Goal: Find specific page/section: Find specific page/section

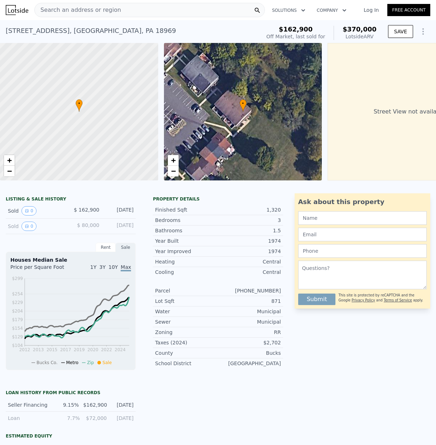
click at [55, 8] on span "Search an address or region" at bounding box center [78, 10] width 86 height 9
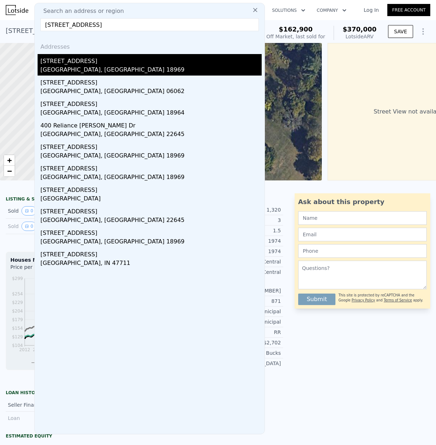
type input "[STREET_ADDRESS]"
click at [70, 64] on div "[STREET_ADDRESS]" at bounding box center [150, 59] width 221 height 11
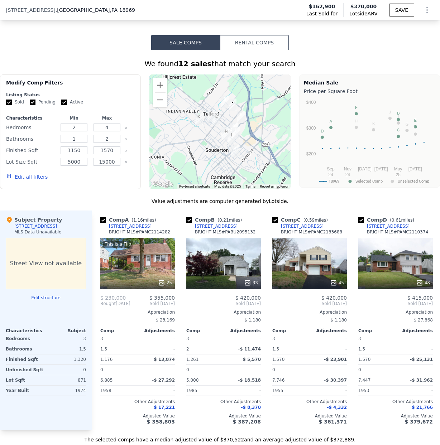
scroll to position [626, 0]
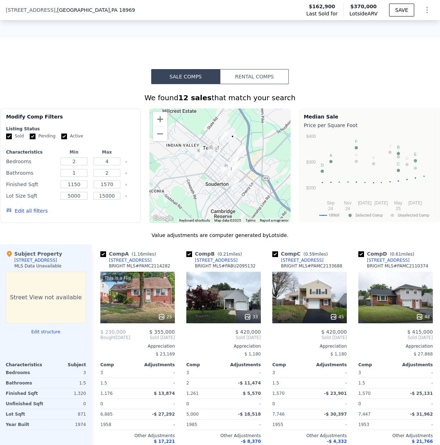
click at [178, 166] on div at bounding box center [219, 165] width 141 height 115
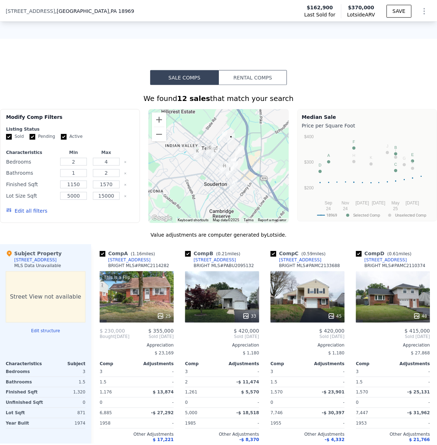
scroll to position [575, 0]
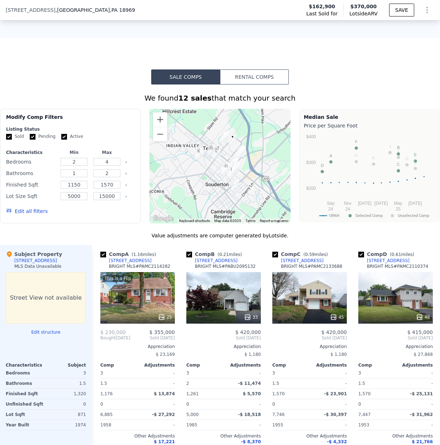
click at [179, 165] on div at bounding box center [219, 166] width 141 height 115
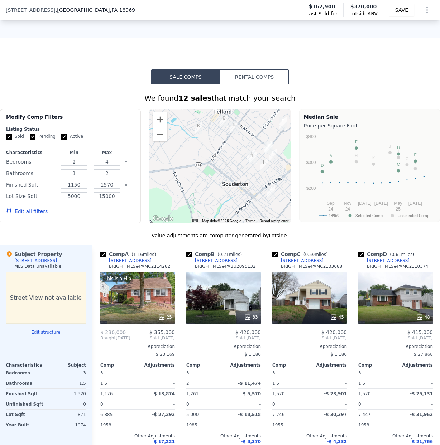
drag, startPoint x: 196, startPoint y: 172, endPoint x: 167, endPoint y: 147, distance: 38.6
click at [167, 147] on div at bounding box center [219, 166] width 141 height 115
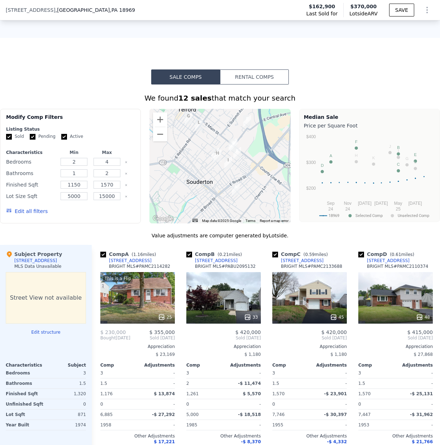
drag, startPoint x: 215, startPoint y: 151, endPoint x: 213, endPoint y: 160, distance: 8.8
click at [192, 155] on div at bounding box center [219, 166] width 141 height 115
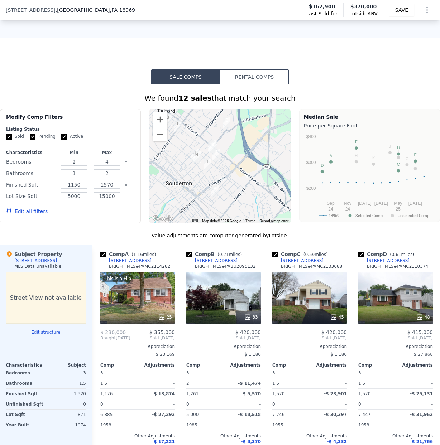
click at [198, 165] on div at bounding box center [219, 166] width 141 height 115
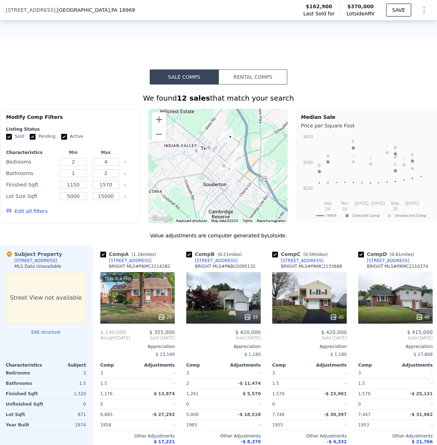
drag, startPoint x: 4, startPoint y: 71, endPoint x: 0, endPoint y: 72, distance: 4.1
click at [4, 71] on div "Sale Comps Rental Comps We found 12 sales that match your search Filters Map Pr…" at bounding box center [218, 273] width 437 height 471
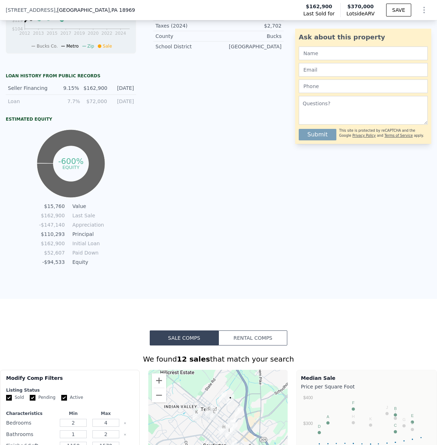
scroll to position [0, 0]
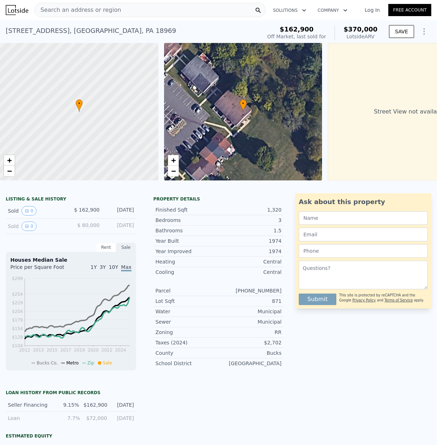
click at [57, 8] on span "Search an address or region" at bounding box center [78, 10] width 86 height 9
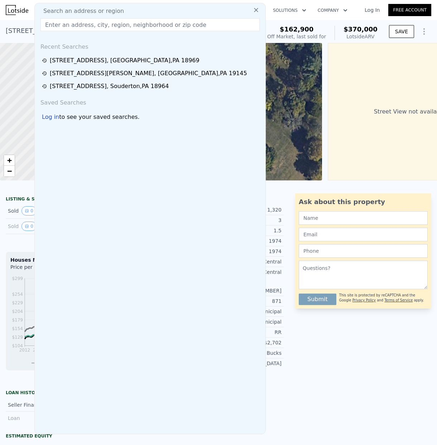
click at [56, 27] on input "text" at bounding box center [149, 24] width 219 height 13
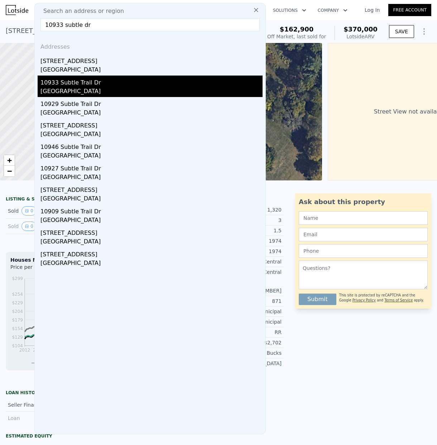
type input "10933 subtle dr"
click at [77, 87] on div "[GEOGRAPHIC_DATA]" at bounding box center [151, 92] width 222 height 10
